Goal: Use online tool/utility

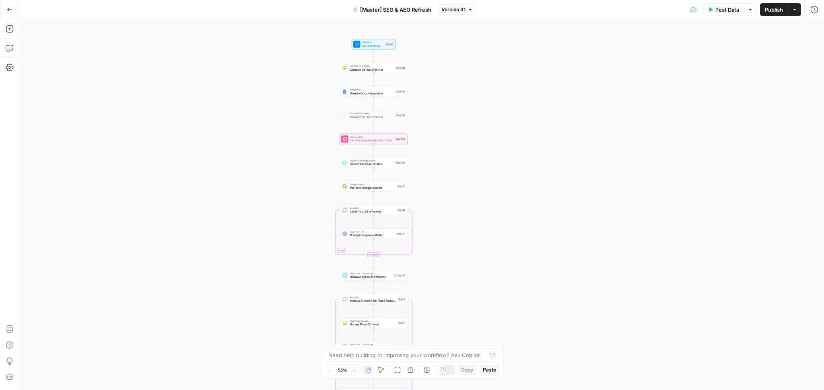
click at [800, 9] on button "Actions" at bounding box center [794, 9] width 13 height 13
click at [749, 10] on icon "button" at bounding box center [750, 9] width 5 height 5
click at [802, 10] on div "Test Data Options Publish Actions Run History" at bounding box center [650, 9] width 348 height 19
click at [796, 10] on icon "button" at bounding box center [794, 9] width 5 height 5
click at [614, 162] on div "true false false true false true Workflow Input Settings Inputs Content Process…" at bounding box center [421, 204] width 804 height 371
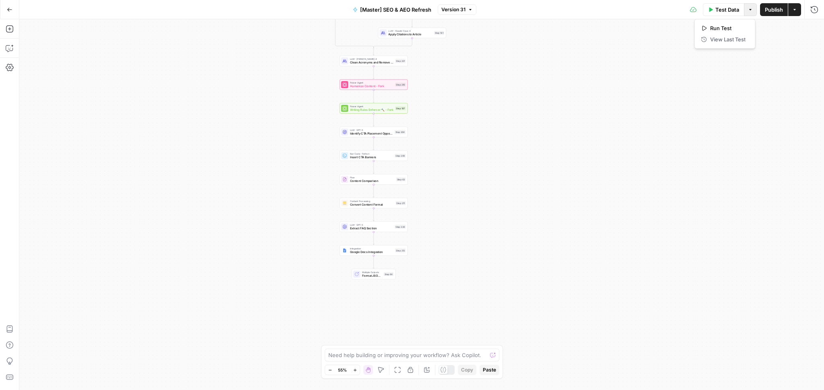
click at [754, 10] on button "Options" at bounding box center [750, 9] width 13 height 13
click at [798, 10] on button "Actions" at bounding box center [794, 9] width 13 height 13
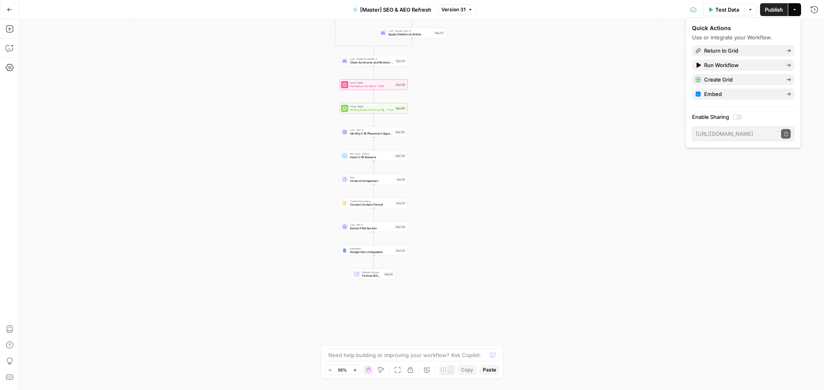
click at [741, 116] on div at bounding box center [737, 117] width 10 height 6
click at [784, 133] on icon "button" at bounding box center [785, 134] width 3 height 4
click at [737, 117] on div at bounding box center [737, 117] width 10 height 6
click at [645, 112] on div "true false false true false true Workflow Input Settings Inputs Content Process…" at bounding box center [421, 204] width 804 height 371
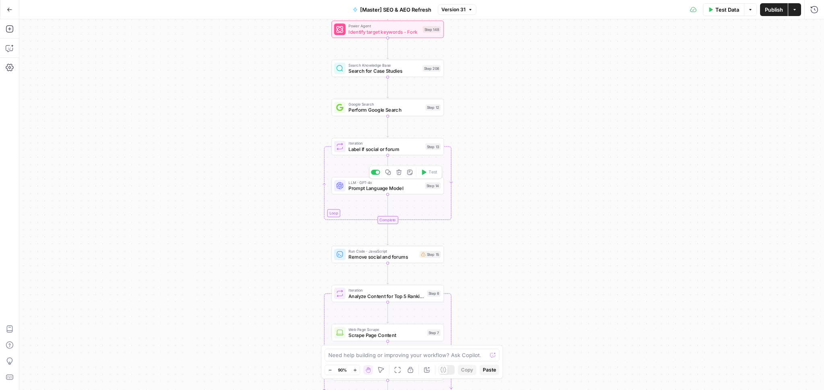
click at [374, 187] on span "Prompt Language Model" at bounding box center [385, 188] width 74 height 7
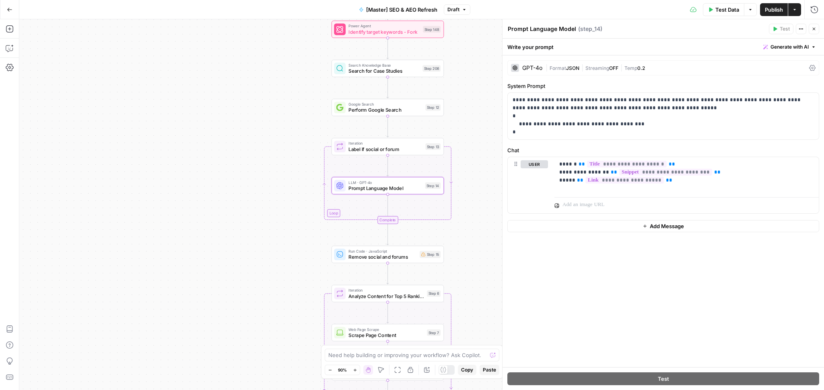
click at [813, 27] on icon "button" at bounding box center [813, 29] width 5 height 5
